Goal: Use online tool/utility: Utilize a website feature to perform a specific function

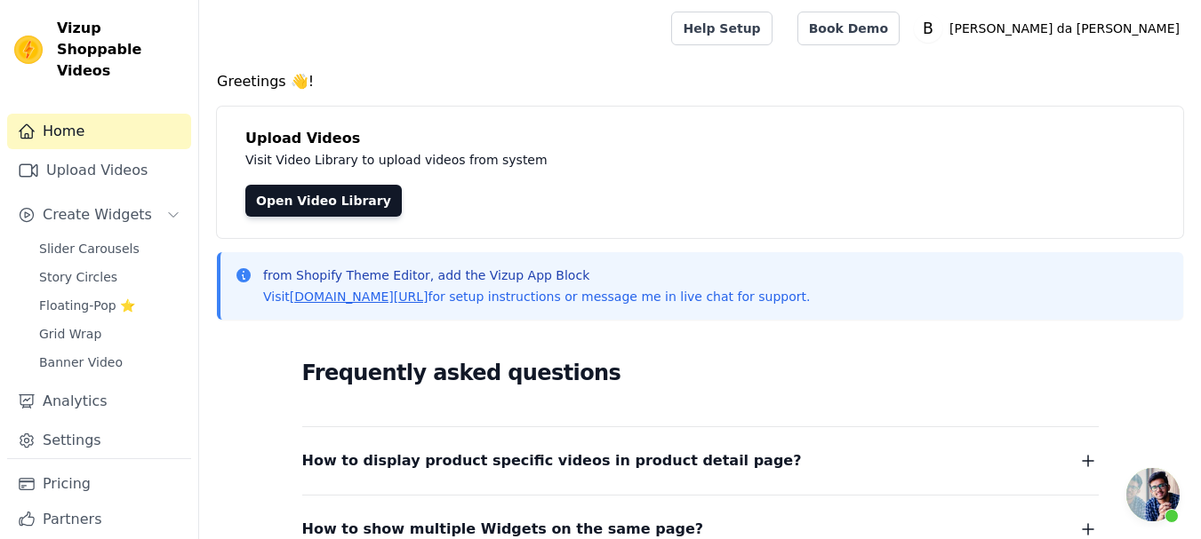
scroll to position [1913, 0]
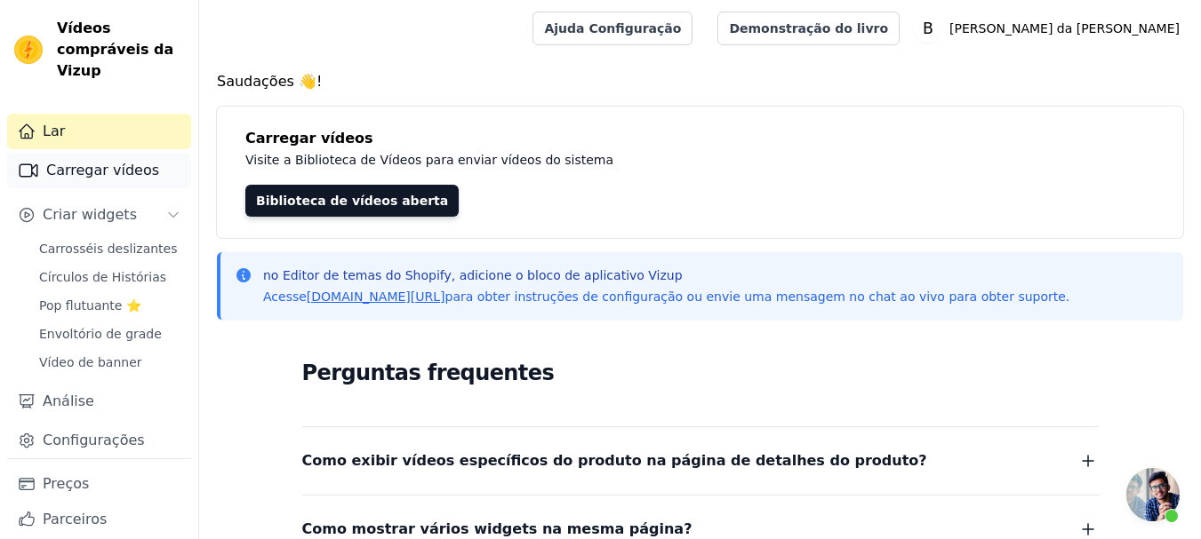
click at [98, 172] on font "Carregar vídeos" at bounding box center [102, 170] width 113 height 17
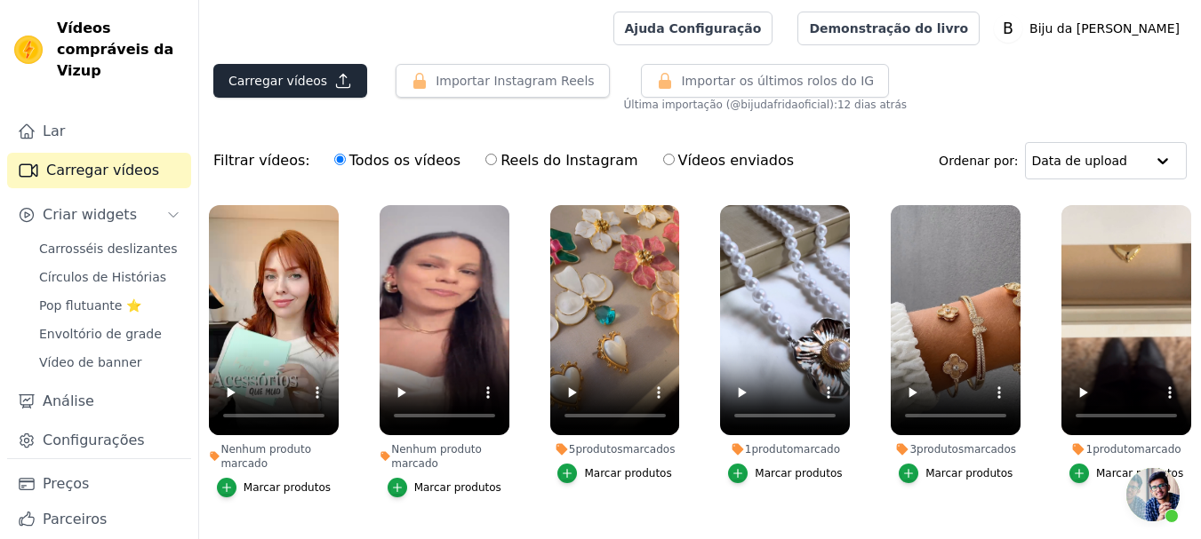
scroll to position [1913, 0]
click at [273, 84] on font "Carregar vídeos" at bounding box center [277, 81] width 99 height 14
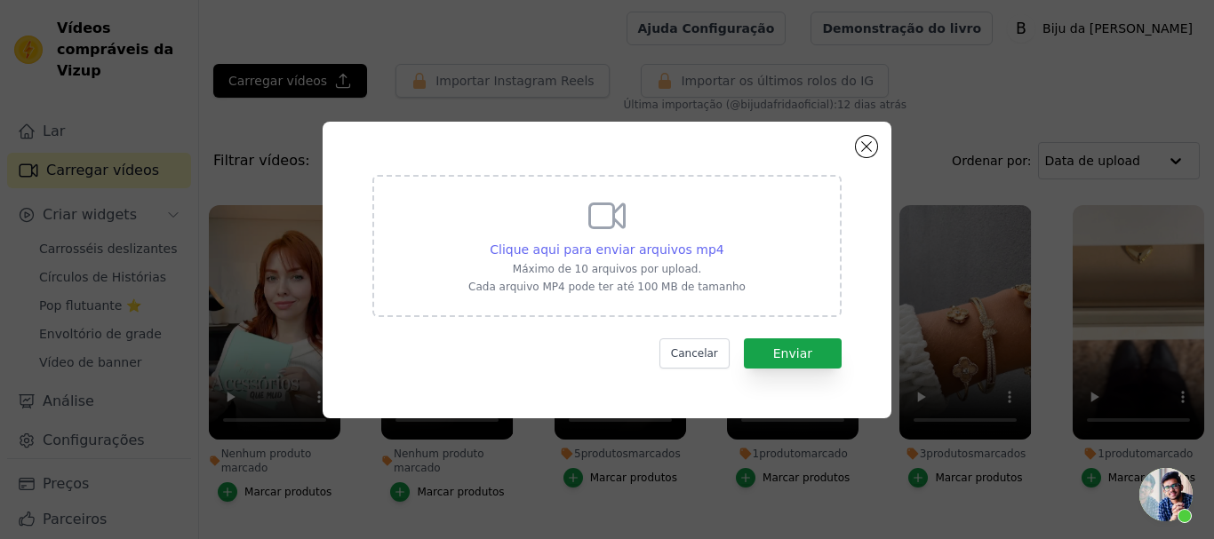
click at [577, 251] on font "Clique aqui para enviar arquivos mp4" at bounding box center [607, 250] width 235 height 14
click at [723, 241] on input "Clique aqui para enviar arquivos mp4 Máximo de 10 arquivos por upload. Cada arq…" at bounding box center [723, 240] width 1 height 1
type input "C:\fakepath\Img 6075.mp4 tam menor.mp4"
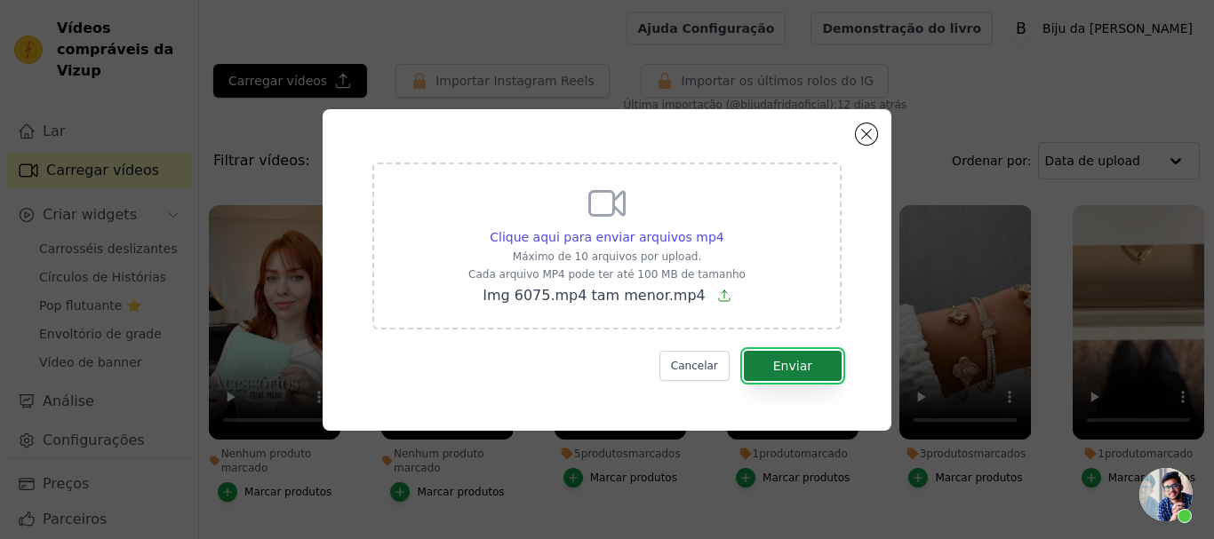
click at [797, 371] on font "Enviar" at bounding box center [792, 366] width 39 height 14
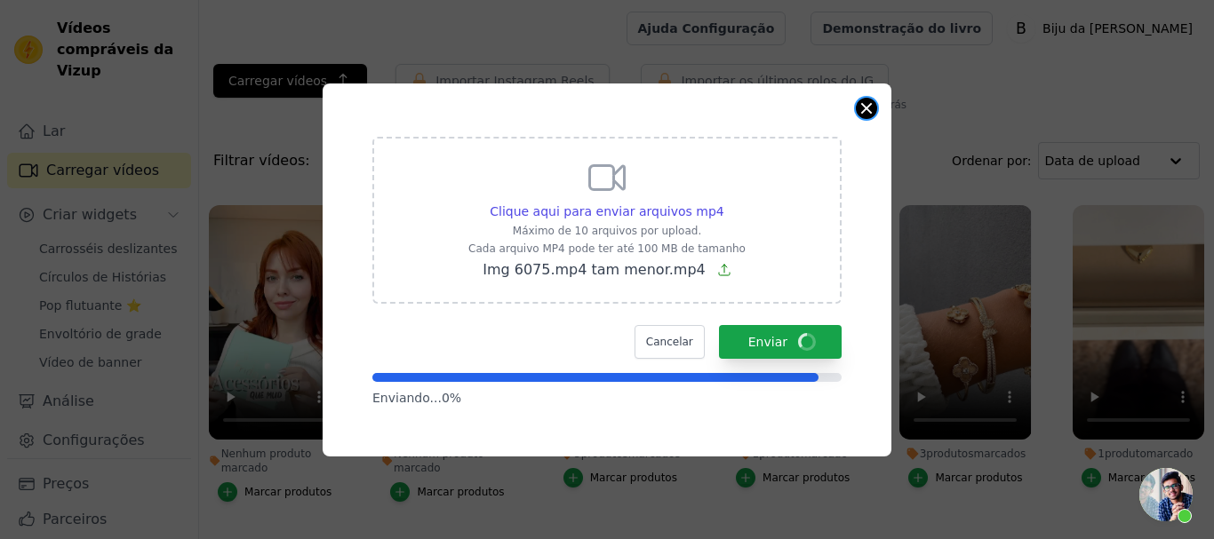
click at [866, 108] on button "Fechar modal" at bounding box center [866, 108] width 21 height 21
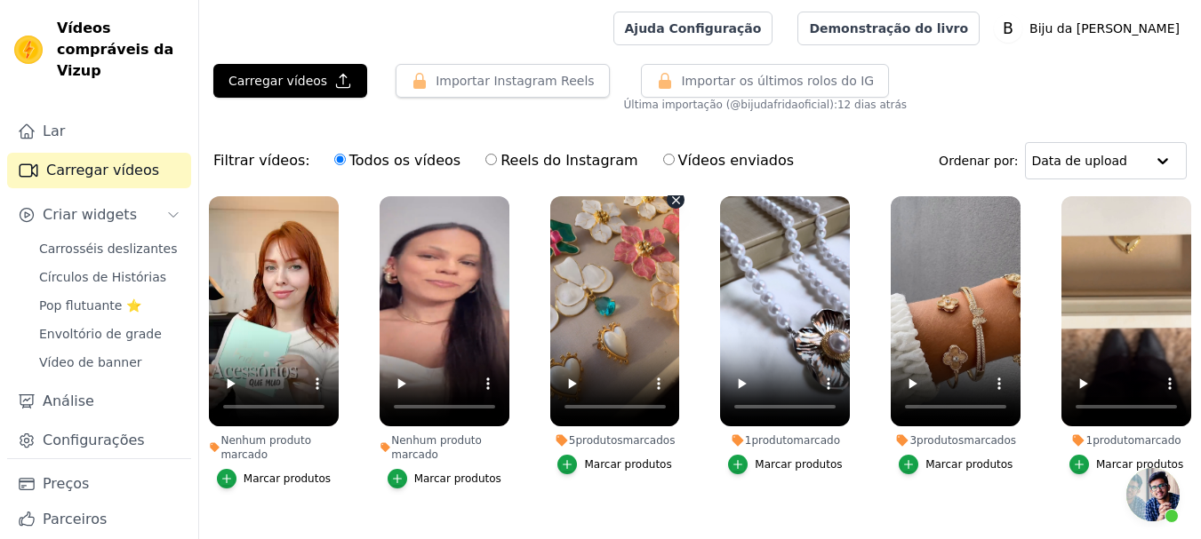
scroll to position [0, 0]
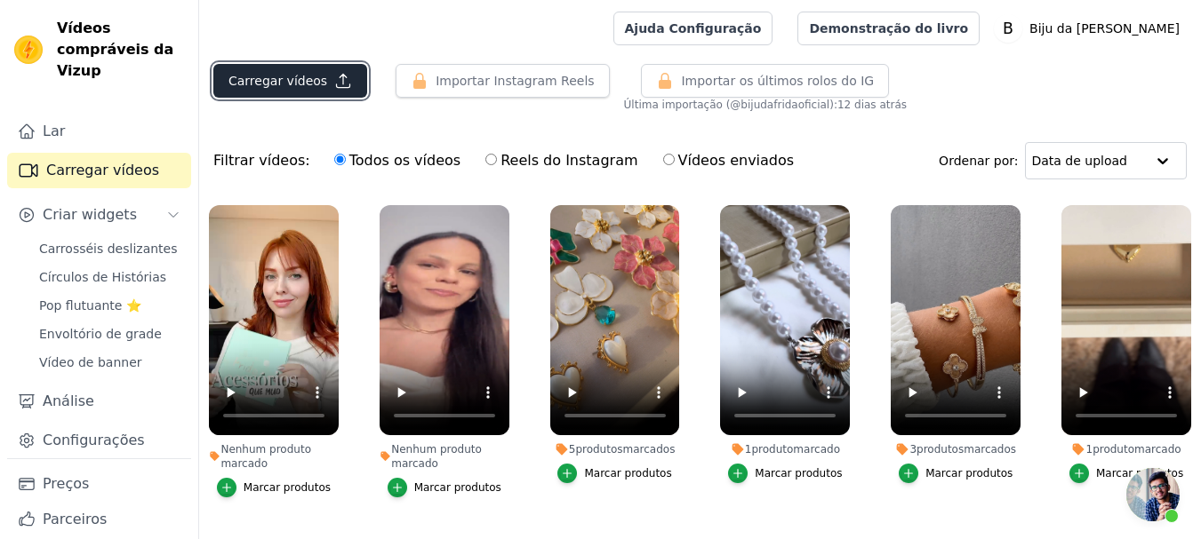
click at [295, 84] on font "Carregar vídeos" at bounding box center [277, 81] width 99 height 14
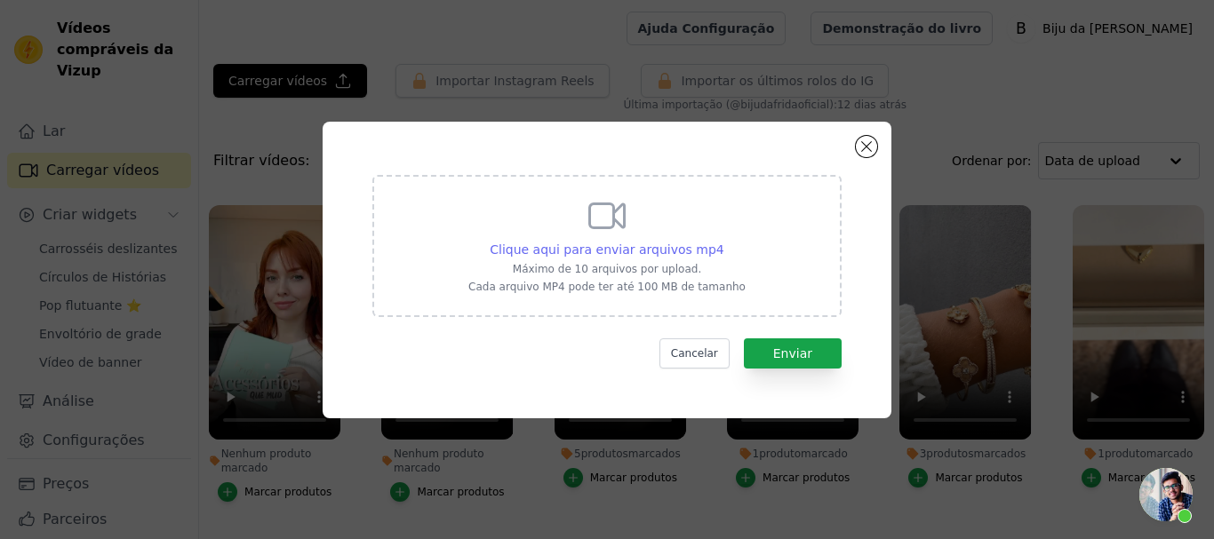
click at [548, 244] on font "Clique aqui para enviar arquivos mp4" at bounding box center [607, 250] width 235 height 14
click at [723, 241] on input "Clique aqui para enviar arquivos mp4 Máximo de 10 arquivos por upload. Cada arq…" at bounding box center [723, 240] width 1 height 1
type input "C:\fakepath\Img 6075.mp4 tam menor.mp4"
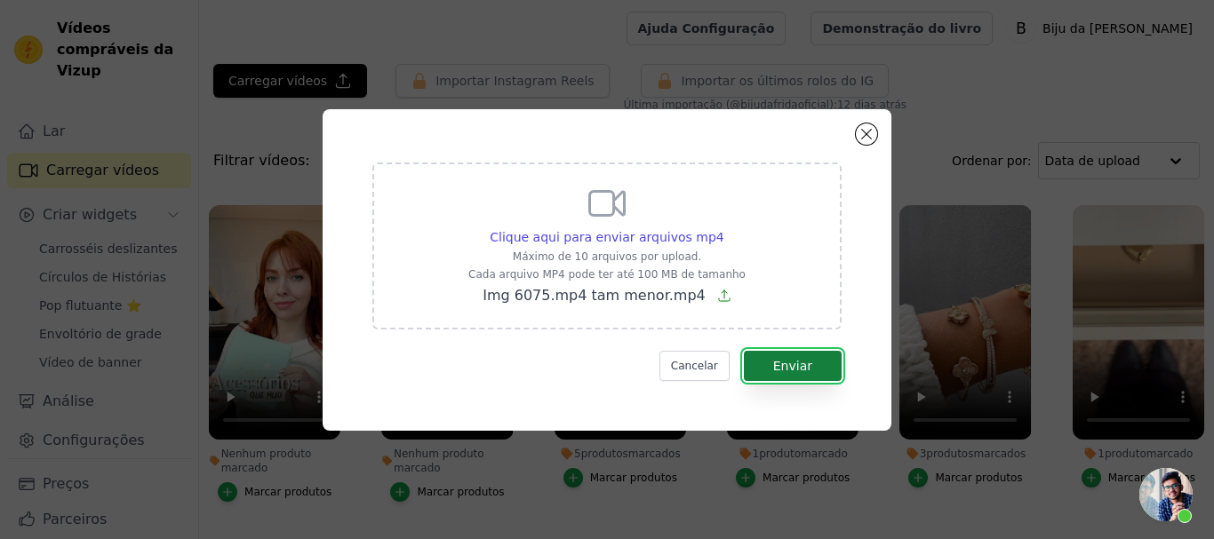
click at [791, 365] on font "Enviar" at bounding box center [792, 366] width 39 height 14
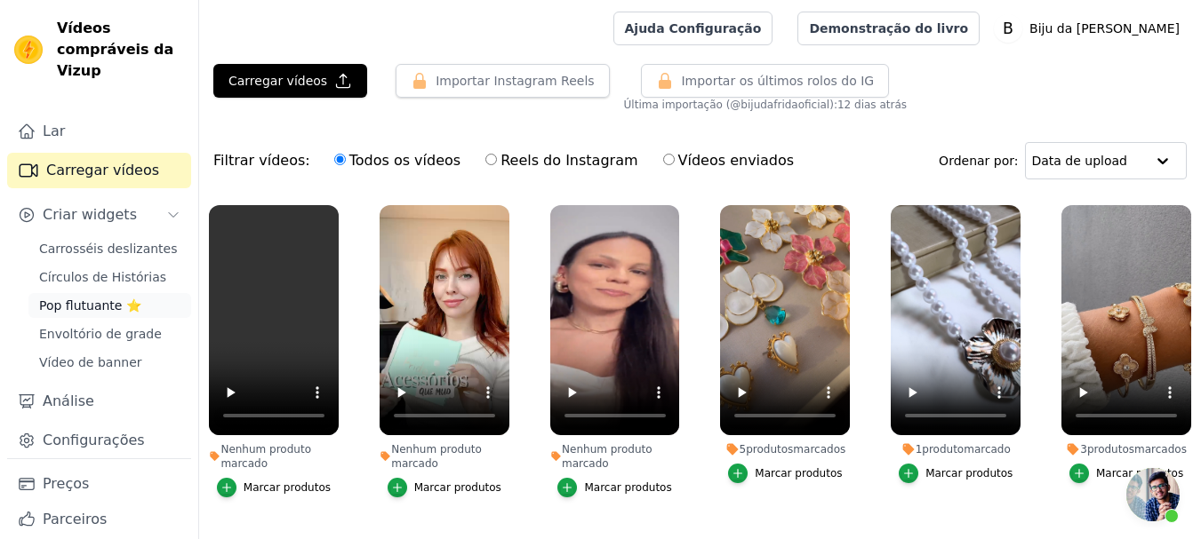
click at [63, 301] on font "Pop flutuante ⭐" at bounding box center [90, 306] width 102 height 14
click at [102, 293] on link "Pop flutuante ⭐" at bounding box center [109, 305] width 163 height 25
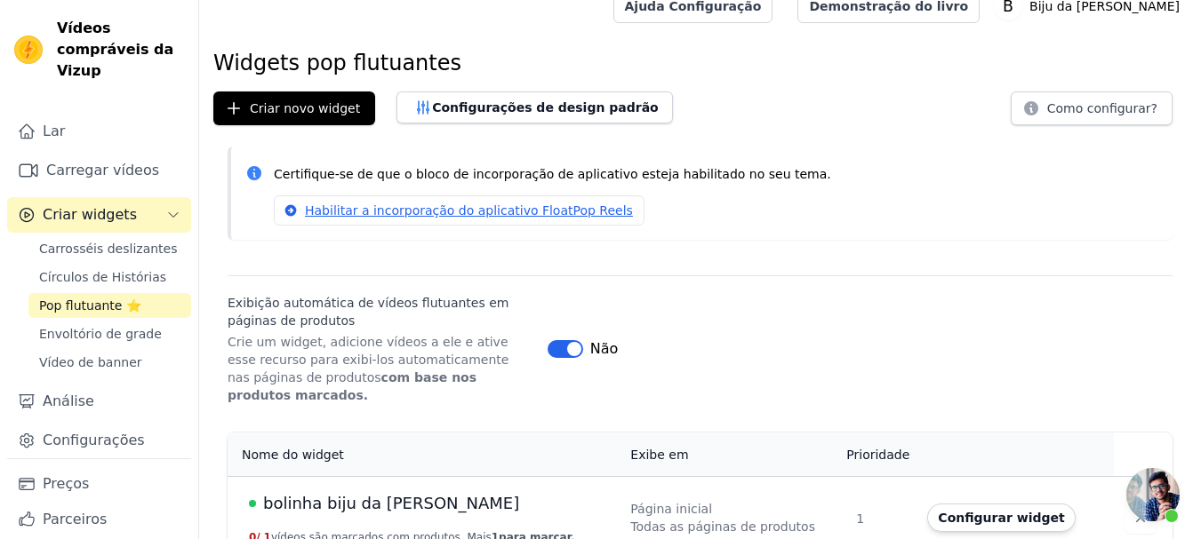
scroll to position [32, 0]
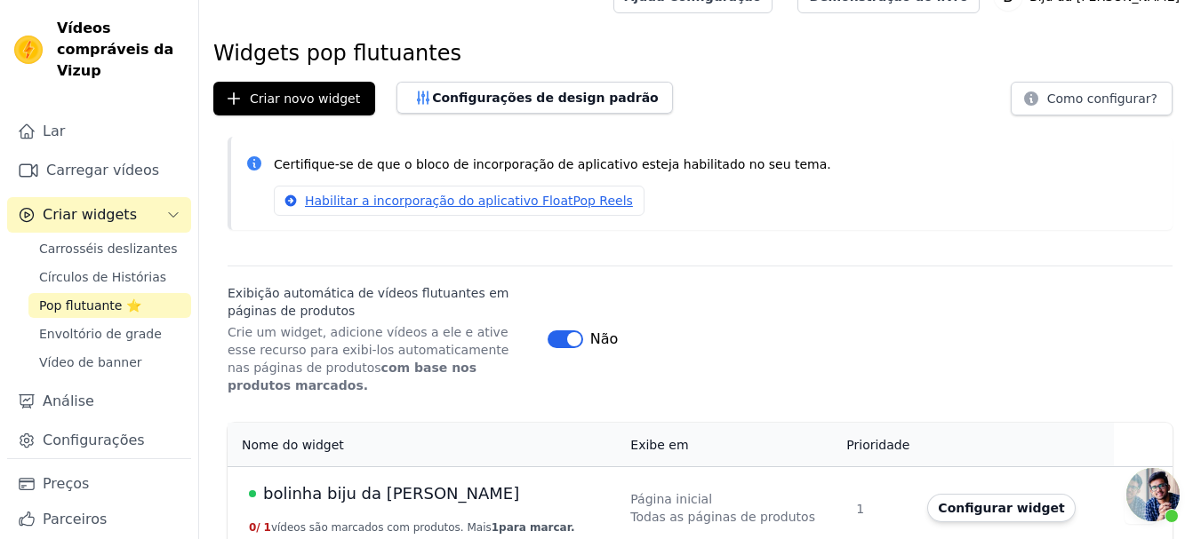
click at [383, 484] on font "bolinha biju da [PERSON_NAME]" at bounding box center [391, 493] width 256 height 19
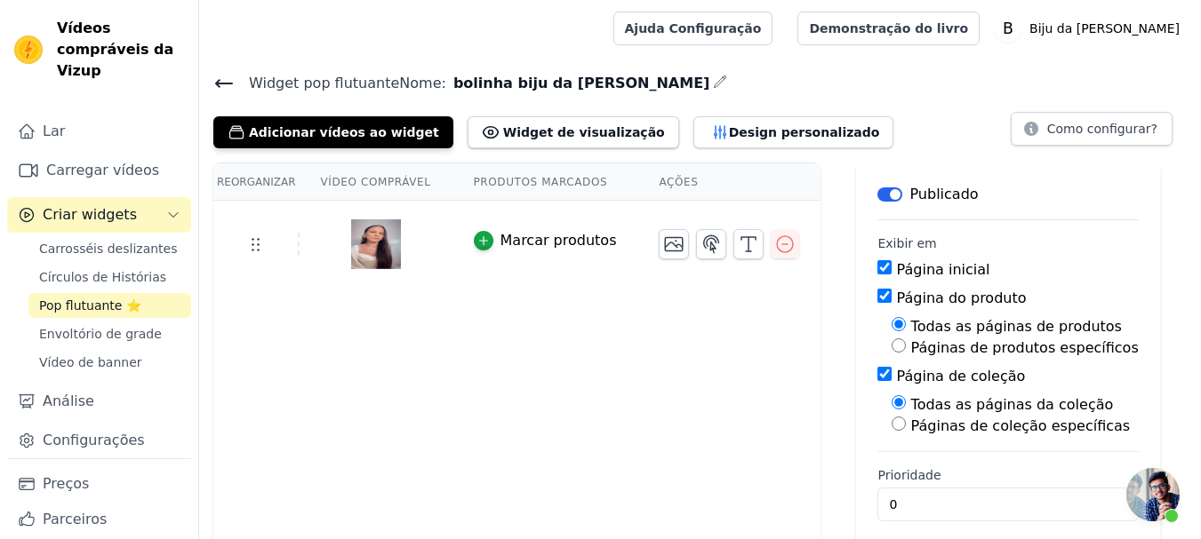
click at [365, 252] on img at bounding box center [376, 244] width 50 height 85
click at [341, 137] on font "Adicionar vídeos ao widget" at bounding box center [344, 132] width 190 height 14
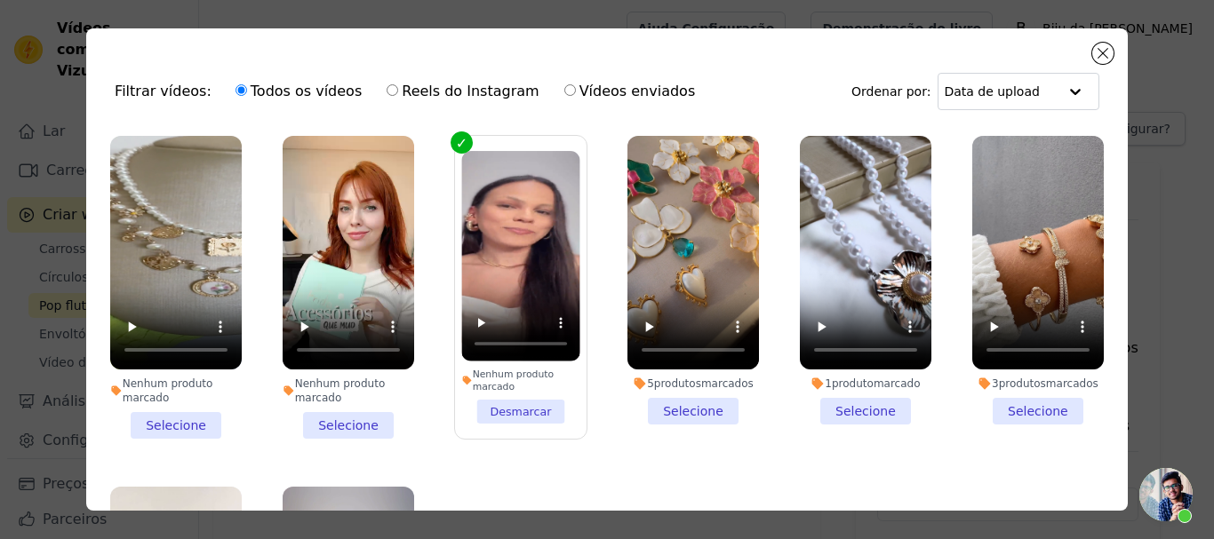
click at [459, 139] on label "Nenhum produto marcado Desmarcar" at bounding box center [520, 287] width 133 height 305
click at [0, 0] on input "Nenhum produto marcado Desmarcar" at bounding box center [0, 0] width 0 height 0
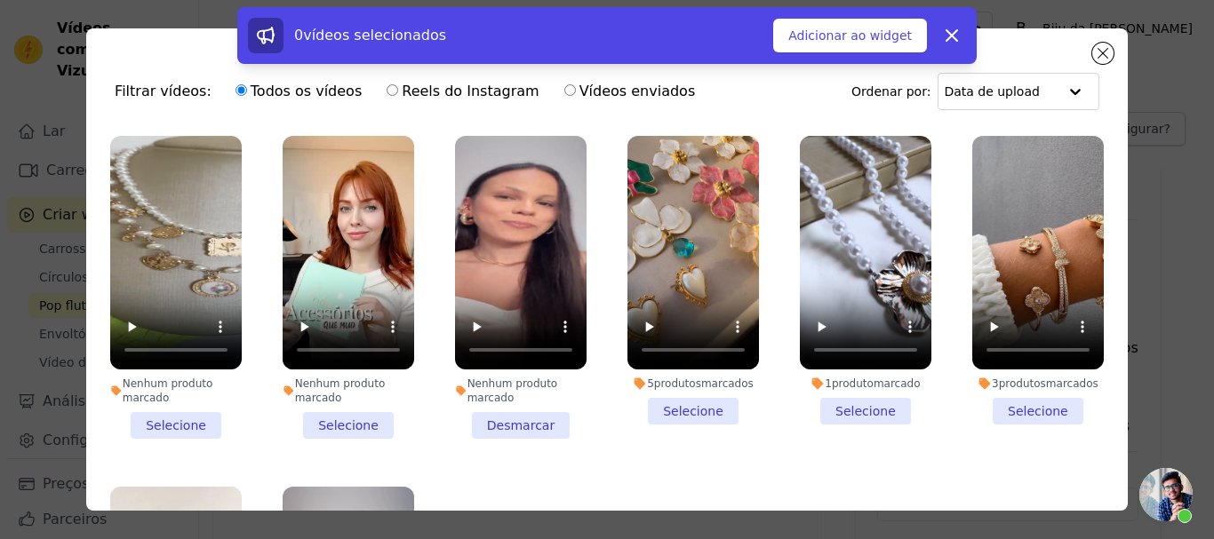
click at [164, 420] on li "Nenhum produto marcado Selecione" at bounding box center [176, 287] width 132 height 303
click at [0, 0] on input "Nenhum produto marcado Selecione" at bounding box center [0, 0] width 0 height 0
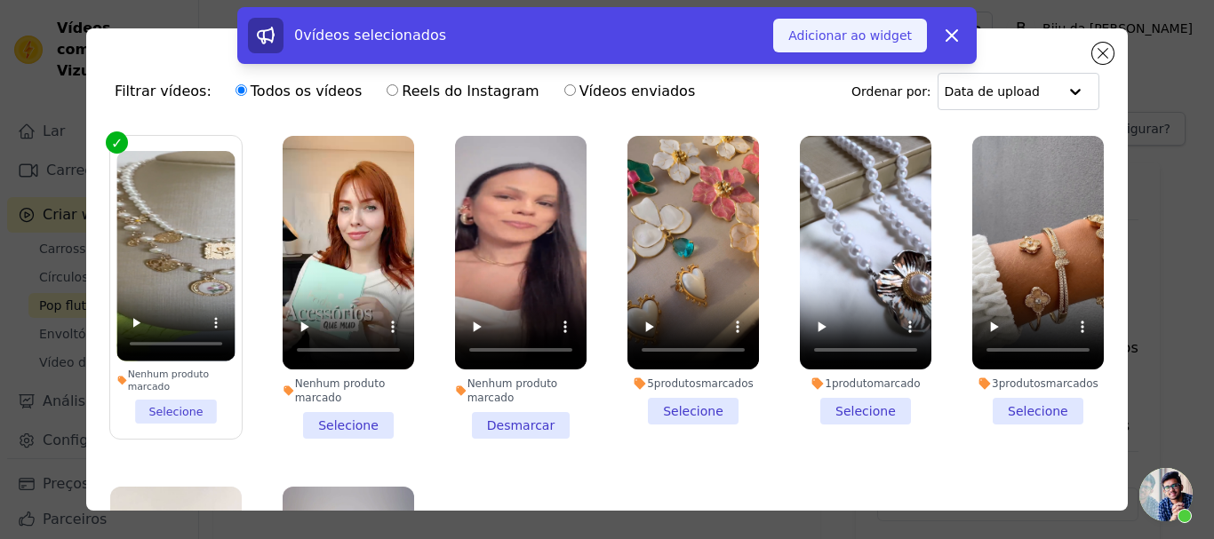
click at [859, 32] on font "Adicionar ao widget" at bounding box center [850, 35] width 124 height 14
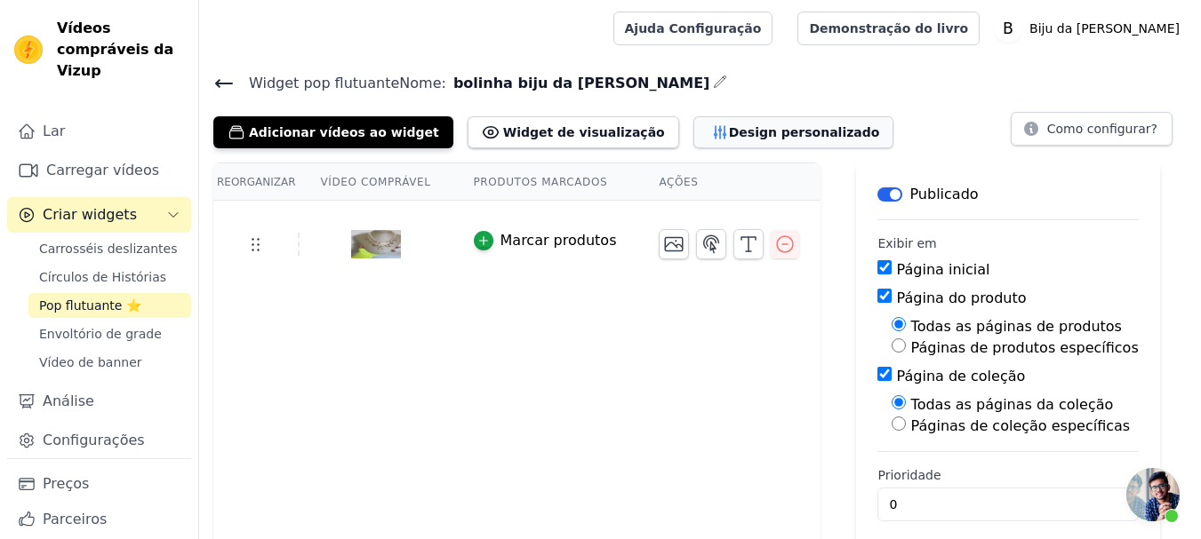
click at [729, 132] on font "Design personalizado" at bounding box center [804, 132] width 151 height 14
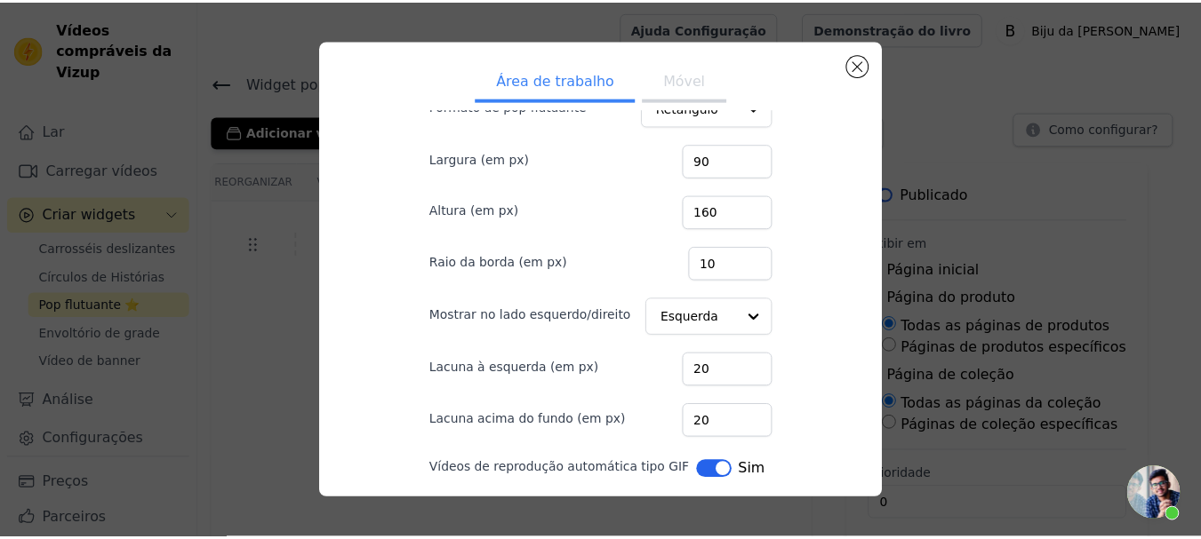
scroll to position [130, 0]
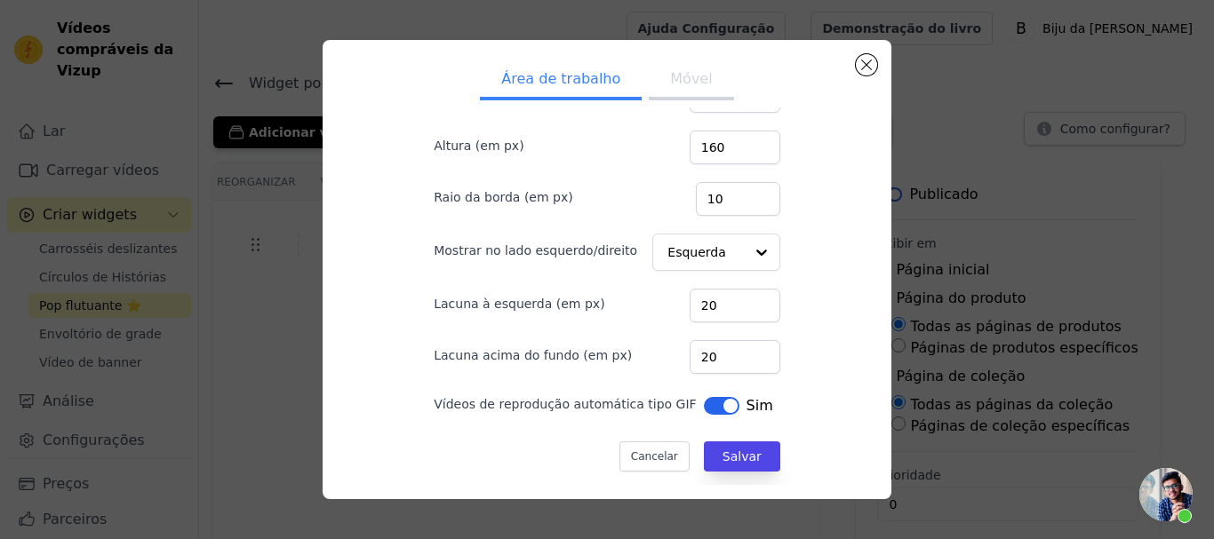
click at [704, 403] on button "Rótulo" at bounding box center [722, 406] width 36 height 18
click at [683, 86] on font "Móvel" at bounding box center [691, 78] width 42 height 17
click at [704, 409] on button "Rótulo" at bounding box center [722, 406] width 36 height 18
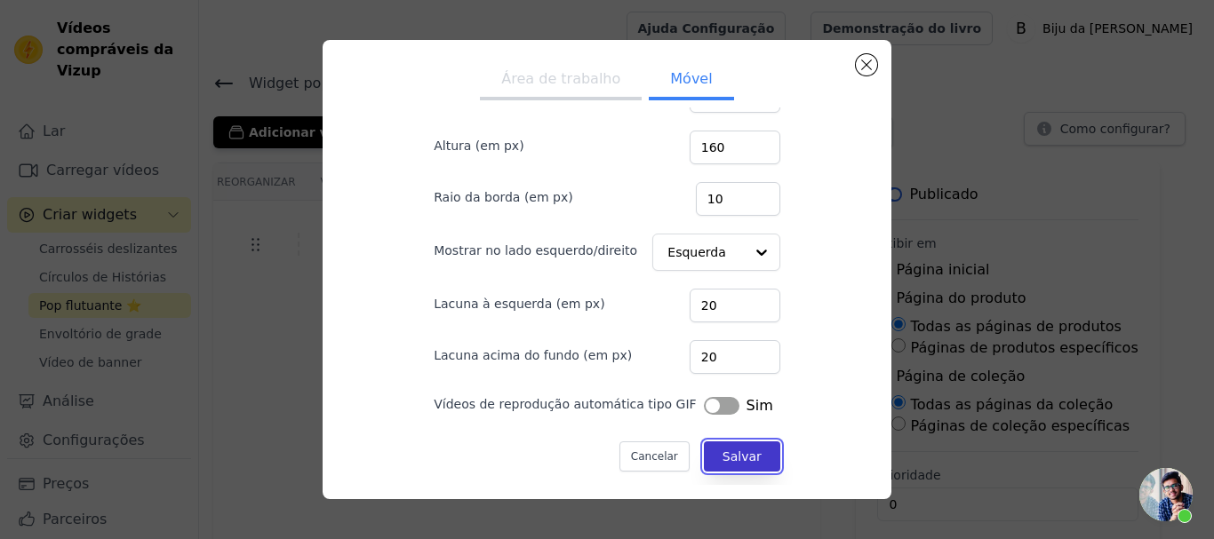
click at [723, 456] on font "Salvar" at bounding box center [742, 457] width 39 height 14
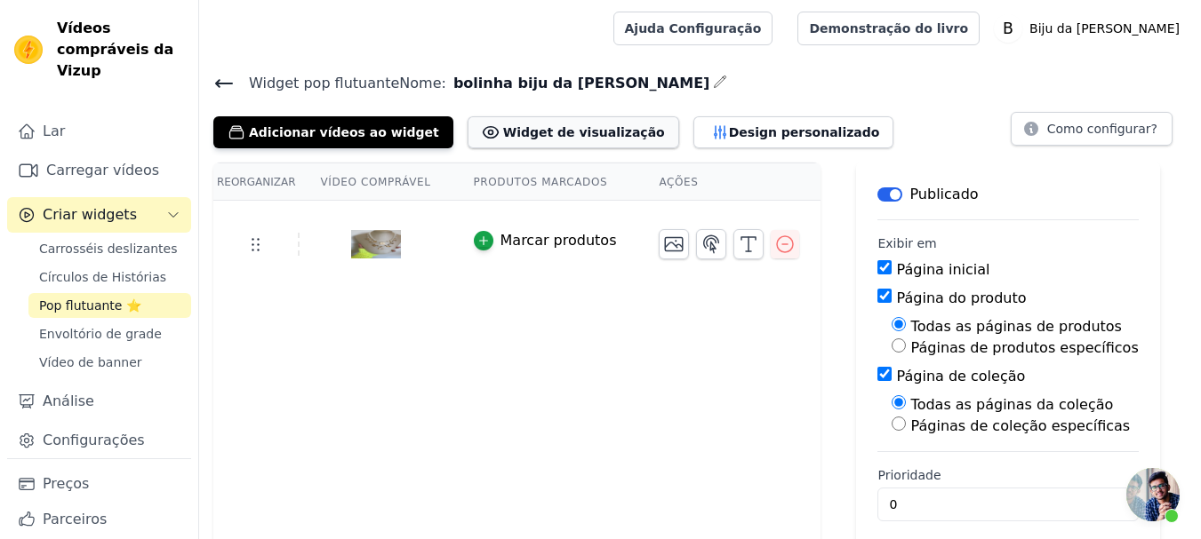
click at [530, 135] on font "Widget de visualização" at bounding box center [584, 132] width 162 height 14
